Goal: Information Seeking & Learning: Learn about a topic

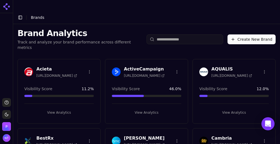
click at [199, 11] on header "Toggle Sidebar Brands" at bounding box center [146, 17] width 267 height 13
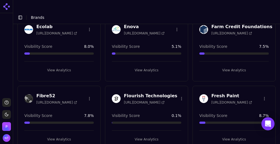
click at [223, 93] on h3 "Fresh Paint" at bounding box center [231, 96] width 41 height 7
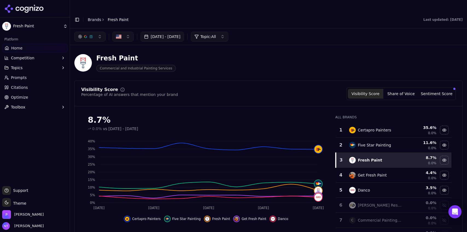
click at [76, 16] on button "Toggle Sidebar" at bounding box center [77, 20] width 8 height 8
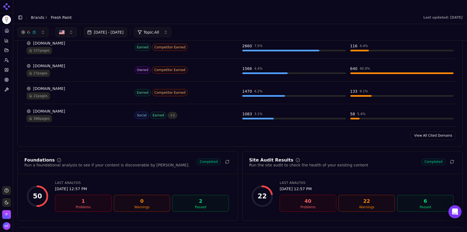
scroll to position [585, 0]
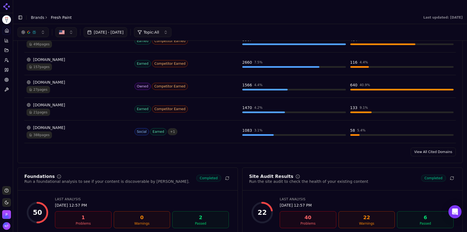
click at [280, 144] on link "View All Cited Domains" at bounding box center [433, 152] width 45 height 9
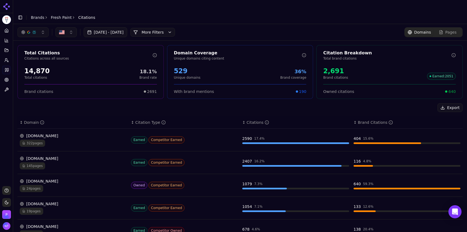
click at [71, 144] on div "24 pages" at bounding box center [73, 188] width 107 height 7
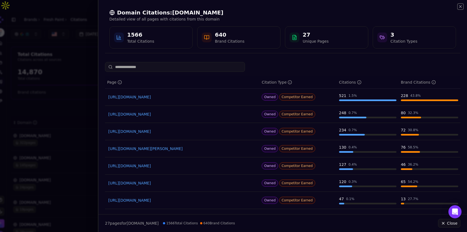
click at [280, 6] on icon "button" at bounding box center [460, 6] width 4 height 4
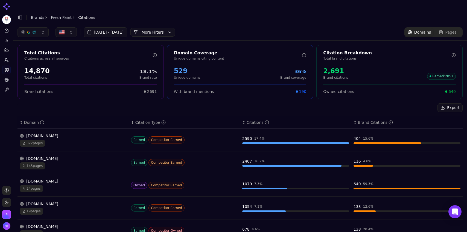
click at [171, 28] on button "More Filters" at bounding box center [152, 32] width 45 height 9
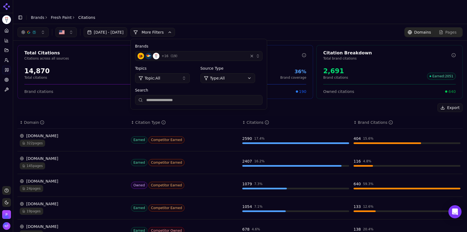
click at [219, 51] on button "+ 16 ( 19 )" at bounding box center [198, 56] width 127 height 10
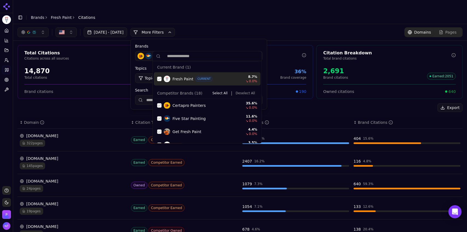
click at [160, 80] on div "Suggestions" at bounding box center [159, 79] width 4 height 4
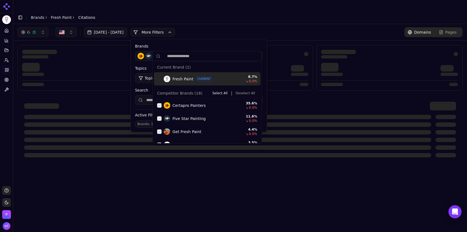
click at [241, 92] on button "Deselect All" at bounding box center [246, 93] width 24 height 7
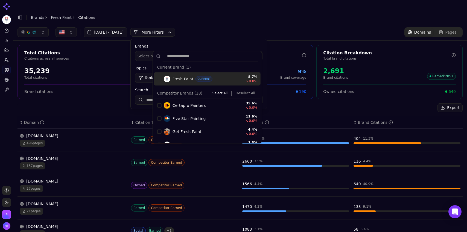
click at [230, 27] on div "Aug 05, 2025 - Sep 04, 2025 More More Filters Brands Select brands... Topics To…" at bounding box center [240, 32] width 445 height 10
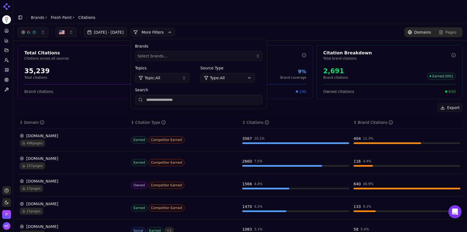
scroll to position [14, 0]
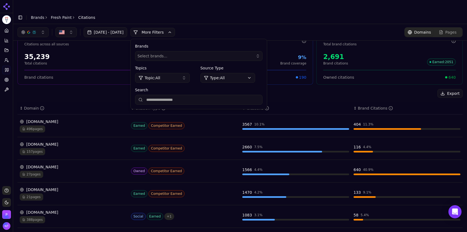
click at [257, 27] on div "Aug 05, 2025 - Sep 04, 2025 More More Filters Brands Select brands... Topics To…" at bounding box center [240, 32] width 445 height 10
click at [175, 28] on button "More Filters" at bounding box center [152, 32] width 45 height 9
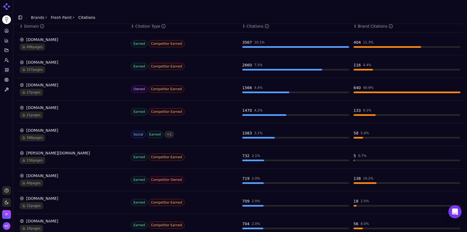
scroll to position [0, 0]
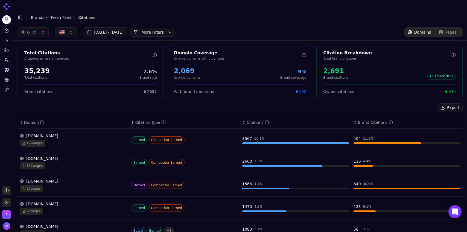
click at [68, 133] on div "[DOMAIN_NAME]" at bounding box center [73, 135] width 107 height 5
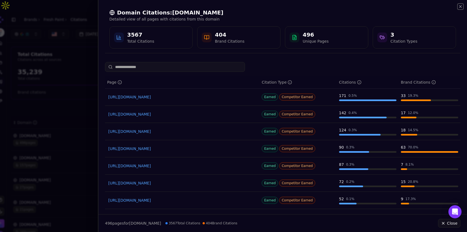
click at [280, 7] on icon "button" at bounding box center [460, 6] width 4 height 4
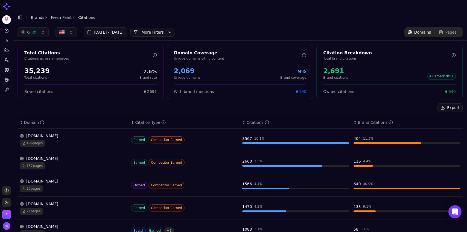
click at [45, 144] on div "certapro.com" at bounding box center [73, 158] width 107 height 5
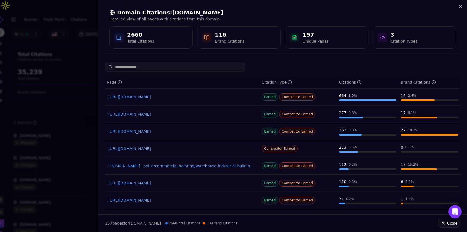
click at [213, 144] on link "https://certapro.com/minneapolis-south/landing-page/residential-gbp" at bounding box center [182, 148] width 148 height 5
click at [280, 6] on icon "button" at bounding box center [461, 6] width 2 height 2
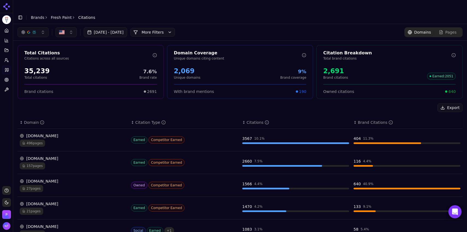
click at [60, 15] on link "Fresh Paint" at bounding box center [61, 17] width 21 height 5
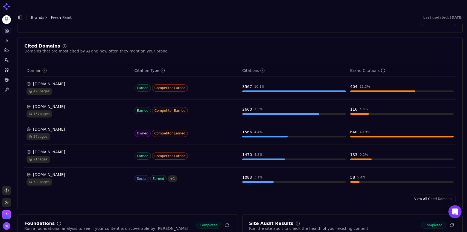
scroll to position [572, 0]
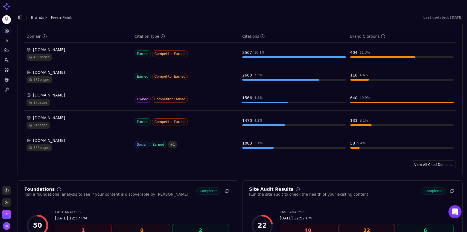
click at [280, 144] on link "View All Cited Domains" at bounding box center [433, 165] width 45 height 9
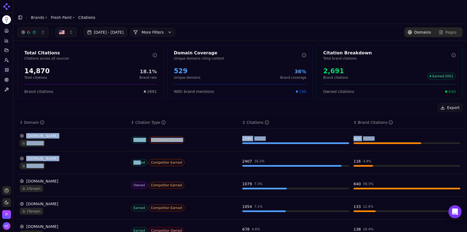
drag, startPoint x: 139, startPoint y: 157, endPoint x: 152, endPoint y: 105, distance: 53.6
click at [152, 117] on table "↕ Domain ↕ Citation Type ↕ Citations ↕ Brand Citations lh3.googleusercontent.co…" at bounding box center [240, 236] width 445 height 239
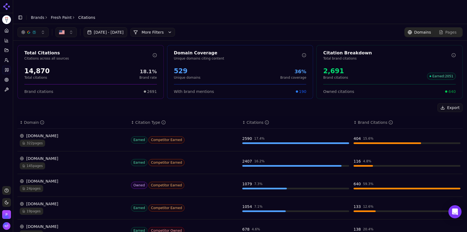
click at [152, 117] on th "↕ Citation Type" at bounding box center [184, 123] width 111 height 12
click at [92, 144] on div "certapro.com" at bounding box center [73, 158] width 107 height 5
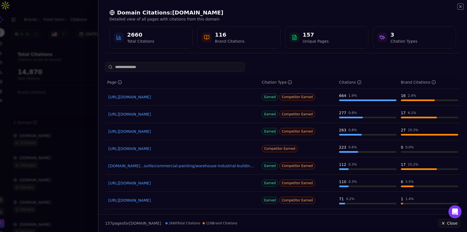
click at [280, 7] on icon "button" at bounding box center [460, 6] width 4 height 4
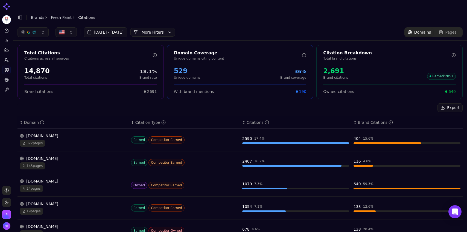
click at [175, 28] on button "More Filters" at bounding box center [152, 32] width 45 height 9
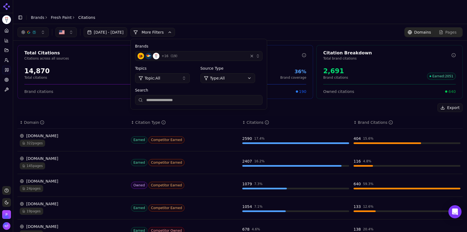
click at [246, 53] on div "+ 16 ( 19 )" at bounding box center [192, 56] width 108 height 7
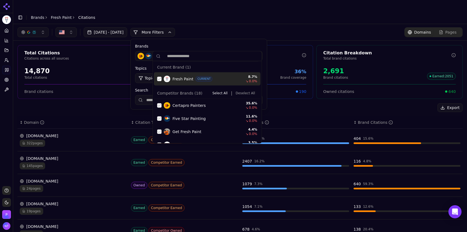
click at [240, 92] on button "Deselect All" at bounding box center [246, 93] width 24 height 7
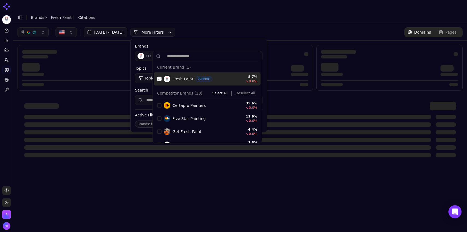
click at [159, 80] on div "Suggestions" at bounding box center [159, 79] width 4 height 4
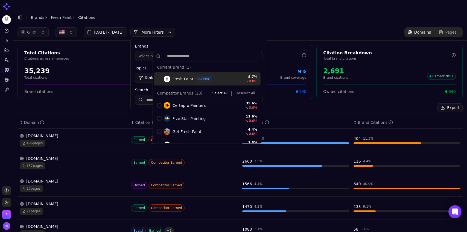
click at [33, 30] on div "button" at bounding box center [34, 32] width 4 height 4
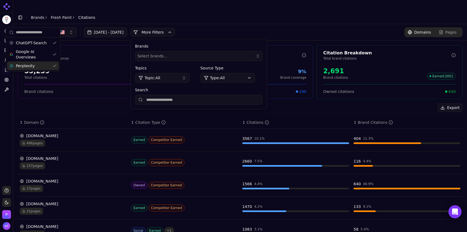
click at [31, 66] on span "Perplexity" at bounding box center [25, 65] width 19 height 5
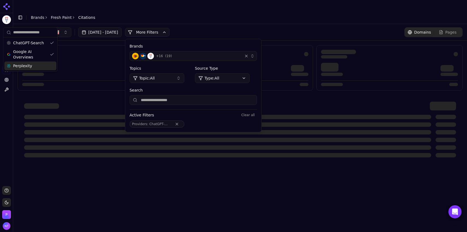
click at [222, 24] on div "Aug 05, 2025 - Sep 04, 2025 More More Filters Brands + 16 ( 19 ) Topics Topic: …" at bounding box center [240, 32] width 454 height 16
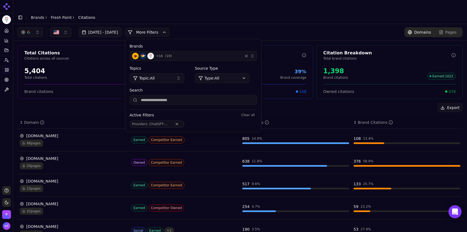
click at [212, 51] on button "+ 16 ( 19 )" at bounding box center [193, 56] width 127 height 10
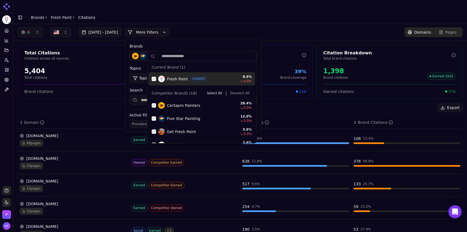
click at [153, 77] on div "Suggestions" at bounding box center [154, 79] width 4 height 4
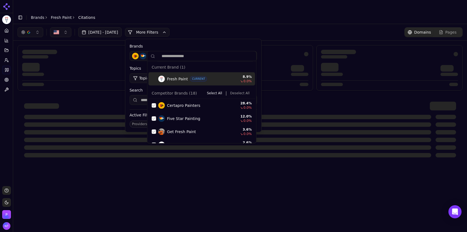
click at [237, 94] on button "Deselect All" at bounding box center [240, 93] width 24 height 7
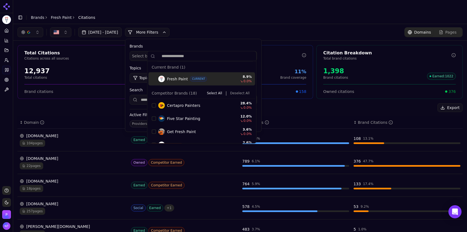
click at [210, 27] on div "Aug 05, 2025 - Sep 04, 2025 More More Filters Brands Select brands... Topics To…" at bounding box center [240, 32] width 445 height 10
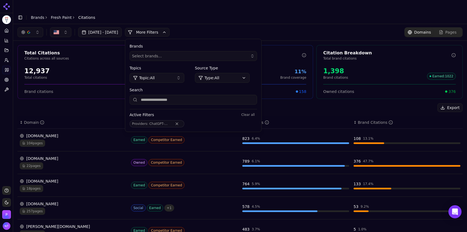
click at [170, 28] on button "More Filters" at bounding box center [147, 32] width 45 height 9
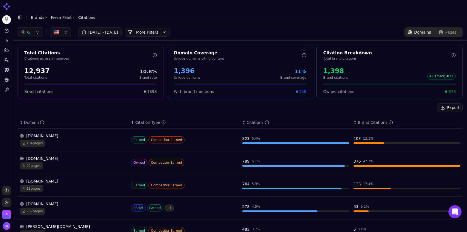
click at [53, 133] on div "certapro.com 104 pages" at bounding box center [73, 140] width 107 height 14
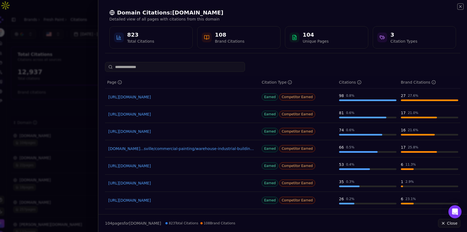
click at [280, 8] on icon "button" at bounding box center [460, 6] width 4 height 4
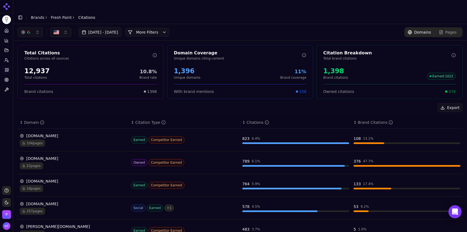
click at [72, 144] on div "freshpaintinc.com 22 pages" at bounding box center [73, 163] width 107 height 14
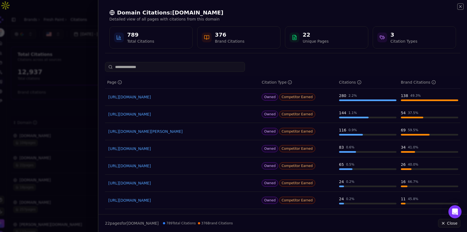
click at [280, 8] on icon "button" at bounding box center [460, 6] width 4 height 4
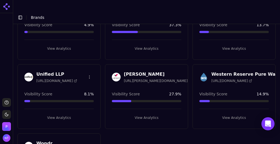
scroll to position [1521, 0]
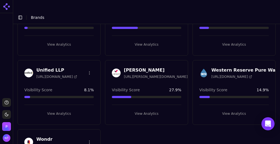
click at [61, 109] on button "View Analytics" at bounding box center [58, 113] width 69 height 9
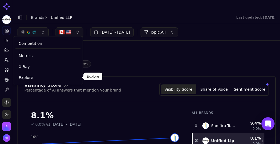
click at [24, 76] on span "Explore" at bounding box center [48, 77] width 59 height 5
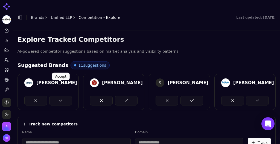
click at [59, 96] on button at bounding box center [60, 101] width 23 height 10
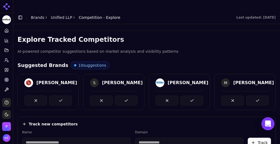
click at [59, 96] on button at bounding box center [60, 101] width 23 height 10
click at [115, 96] on button at bounding box center [126, 101] width 23 height 10
click at [59, 96] on button at bounding box center [60, 101] width 23 height 10
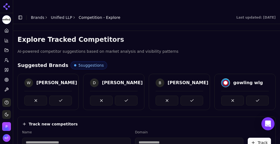
click at [59, 96] on button at bounding box center [60, 101] width 23 height 10
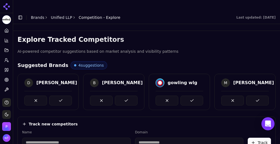
click at [59, 96] on button at bounding box center [60, 101] width 23 height 10
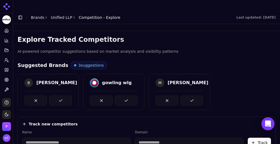
click at [59, 96] on button at bounding box center [60, 101] width 23 height 10
click at [115, 96] on button at bounding box center [126, 101] width 23 height 10
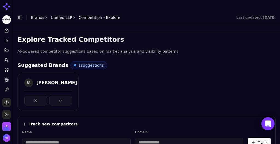
click at [59, 96] on button at bounding box center [60, 101] width 23 height 10
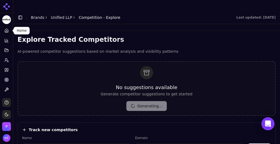
click at [7, 28] on link "Home" at bounding box center [6, 30] width 8 height 9
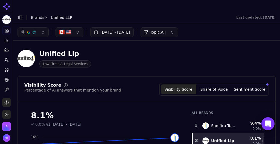
click at [69, 30] on img "button" at bounding box center [68, 32] width 5 height 5
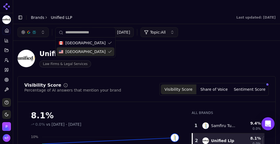
click at [83, 51] on span "United States" at bounding box center [85, 51] width 40 height 5
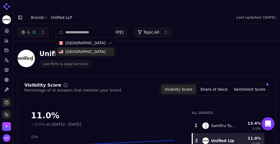
click at [86, 52] on span "United States" at bounding box center [85, 51] width 40 height 5
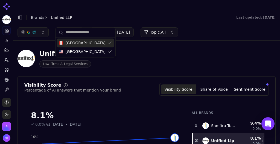
click at [87, 11] on header "Toggle Sidebar Brands Unified LLP Last updated: September 4th, 2025" at bounding box center [146, 17] width 267 height 13
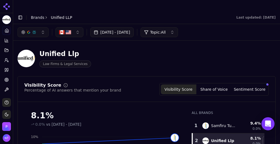
click at [68, 30] on img "button" at bounding box center [68, 32] width 5 height 5
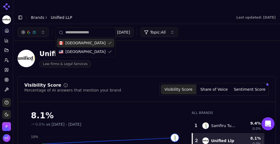
click at [152, 50] on div "Unified Llp Law Firms & Legal Services" at bounding box center [140, 59] width 245 height 18
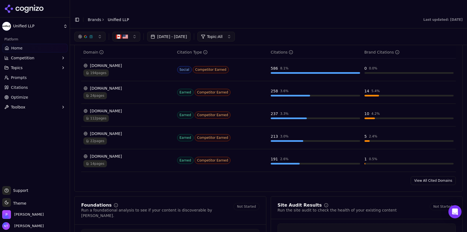
scroll to position [538, 0]
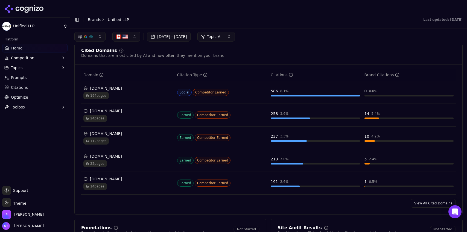
click at [280, 144] on link "View All Cited Domains" at bounding box center [433, 203] width 45 height 9
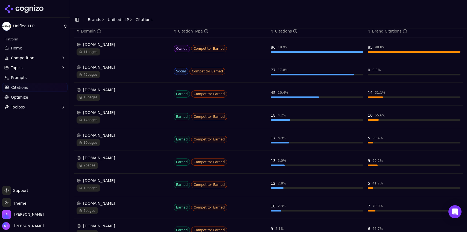
scroll to position [97, 0]
